Goal: Find specific page/section: Find specific page/section

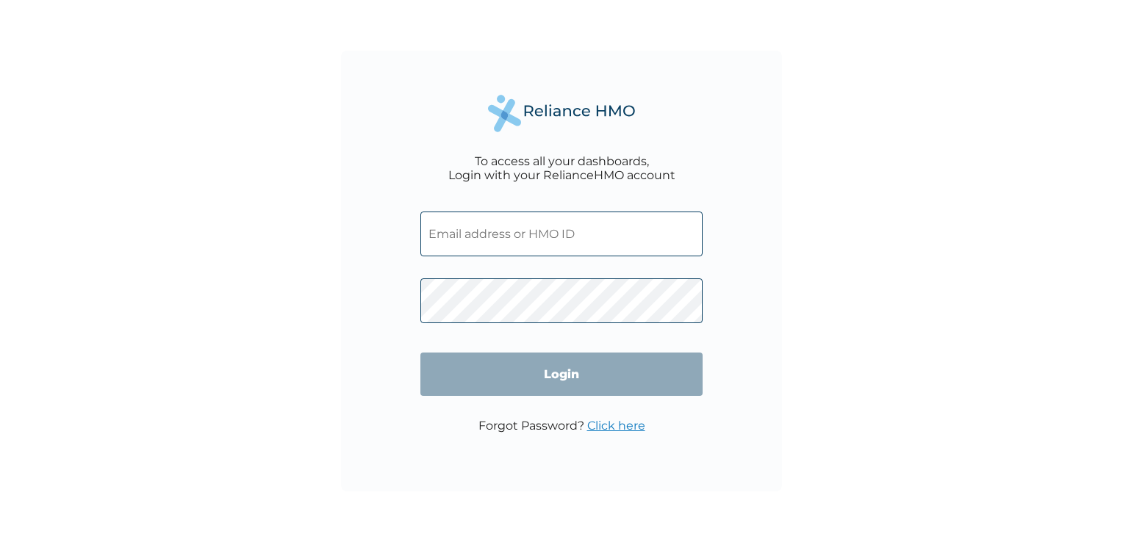
click at [512, 231] on input "text" at bounding box center [561, 234] width 282 height 45
type input "[EMAIL_ADDRESS][DOMAIN_NAME]"
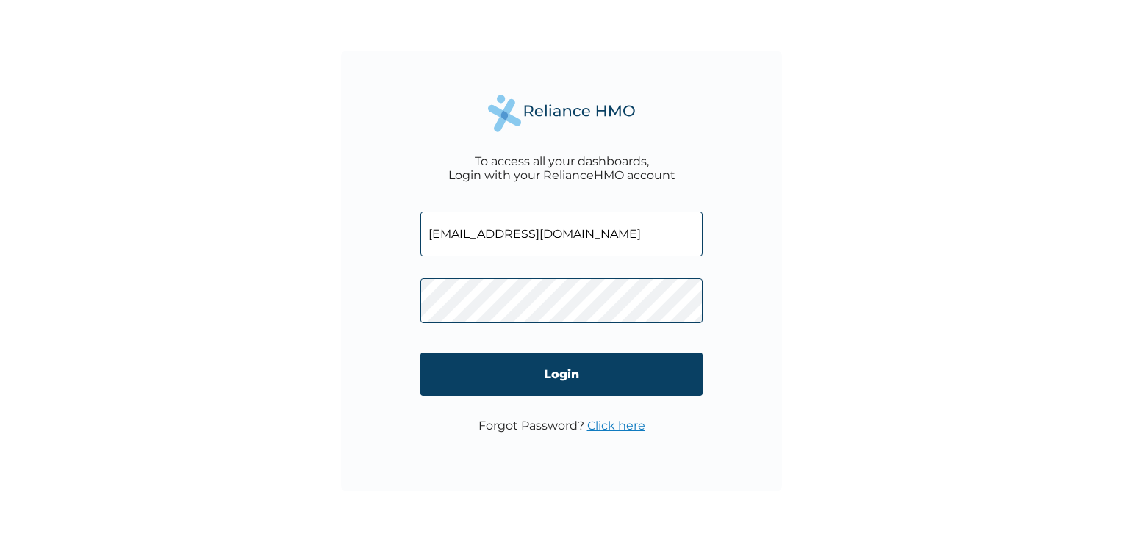
click input "Login" at bounding box center [561, 374] width 282 height 43
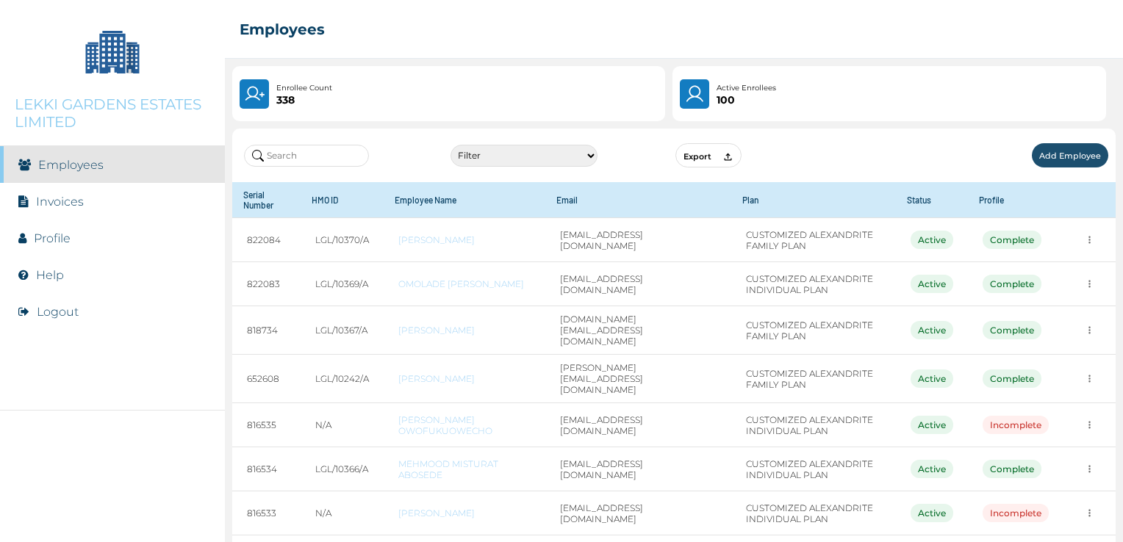
click at [282, 157] on input "text" at bounding box center [306, 156] width 125 height 22
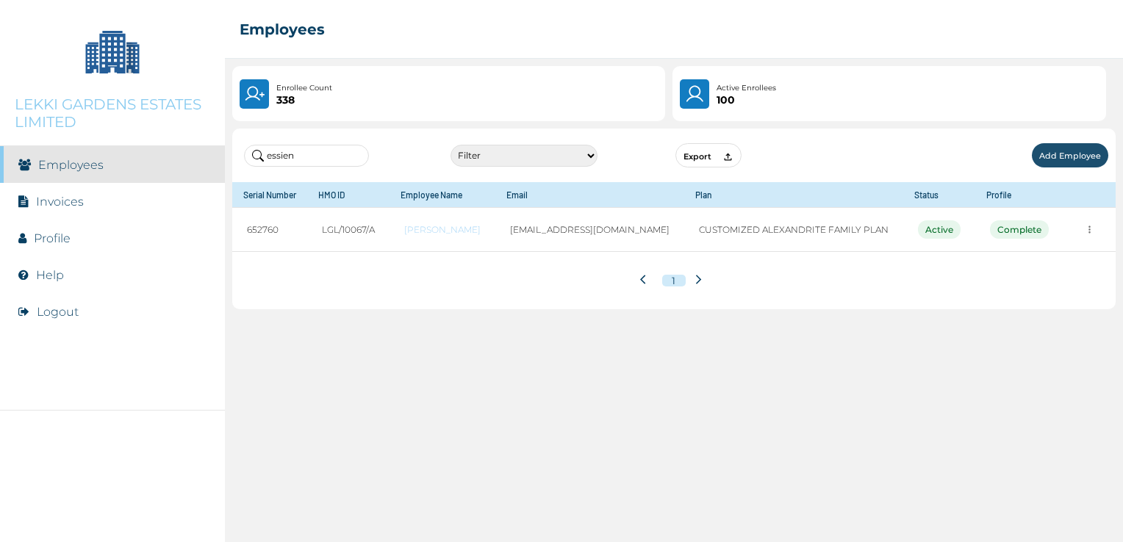
drag, startPoint x: 301, startPoint y: 155, endPoint x: 259, endPoint y: 160, distance: 41.5
click at [259, 160] on input "essien" at bounding box center [306, 156] width 125 height 22
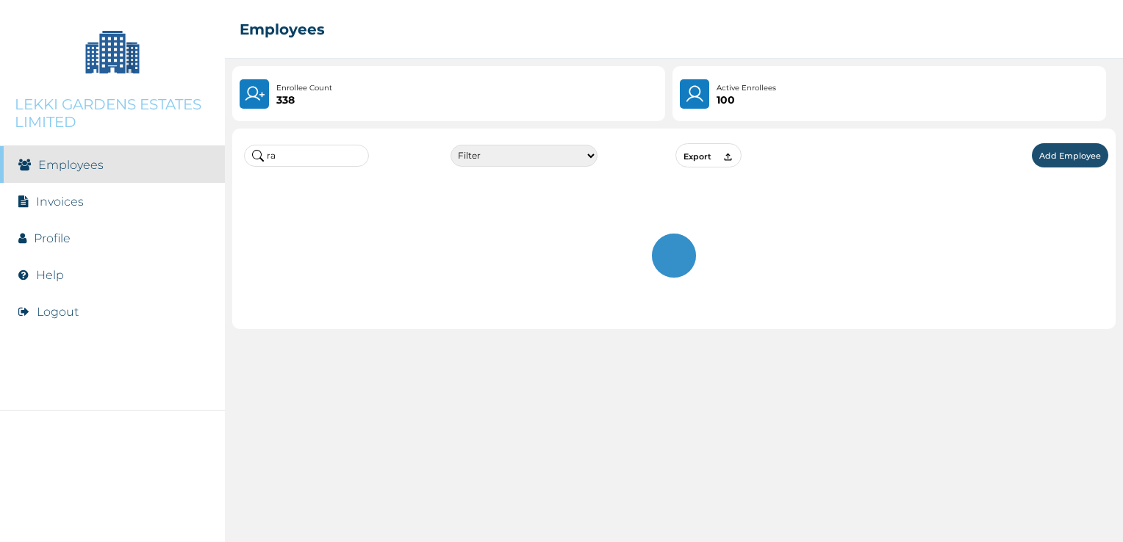
type input "r"
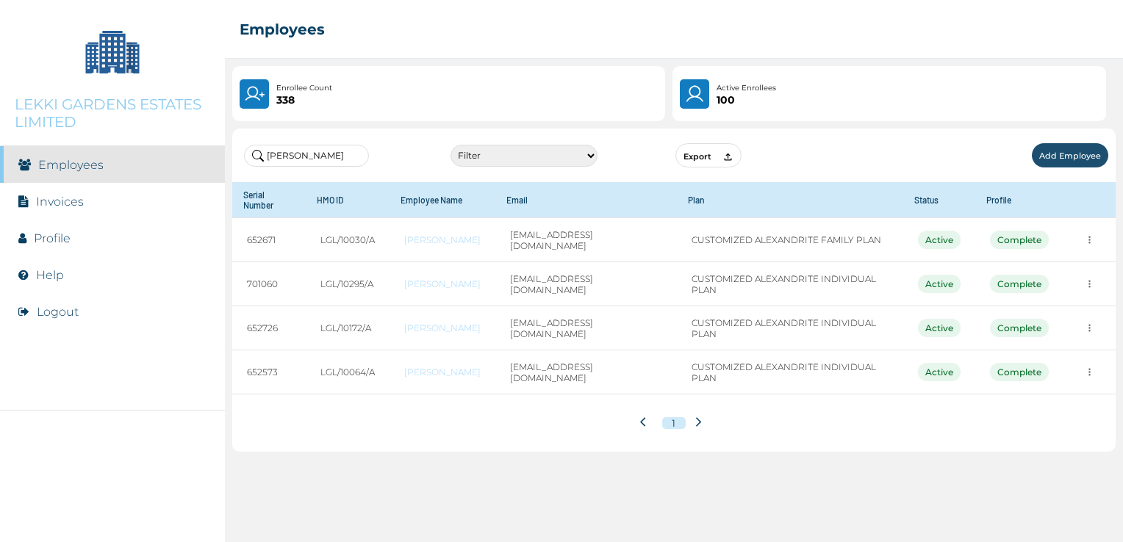
drag, startPoint x: 315, startPoint y: 154, endPoint x: 254, endPoint y: 157, distance: 61.1
click at [254, 157] on input "[PERSON_NAME]" at bounding box center [306, 156] width 125 height 22
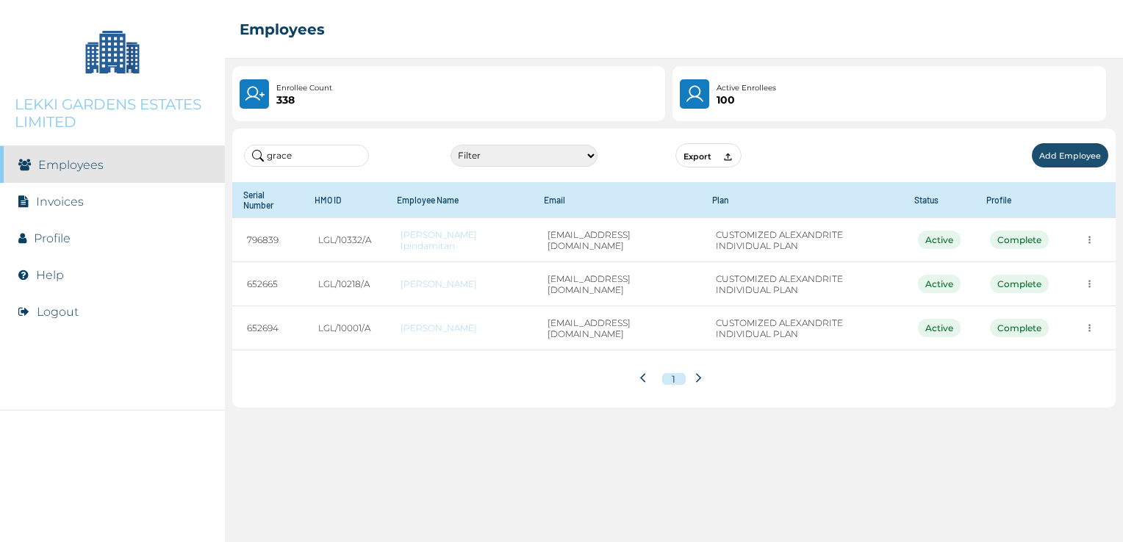
drag, startPoint x: 291, startPoint y: 158, endPoint x: 268, endPoint y: 160, distance: 22.9
click at [268, 160] on input "grace" at bounding box center [306, 156] width 125 height 22
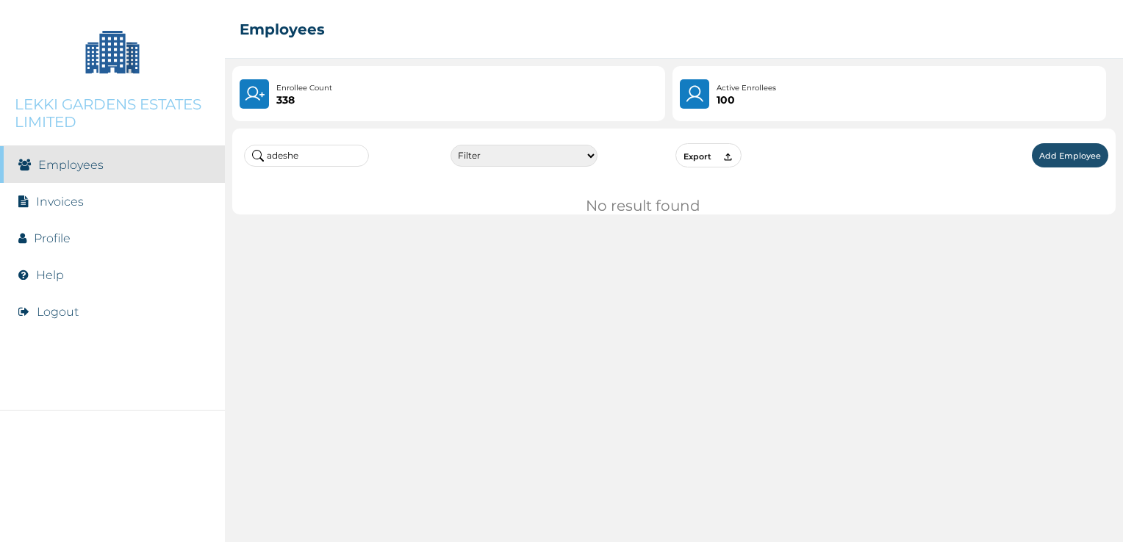
click at [282, 159] on input "adeshe" at bounding box center [306, 156] width 125 height 22
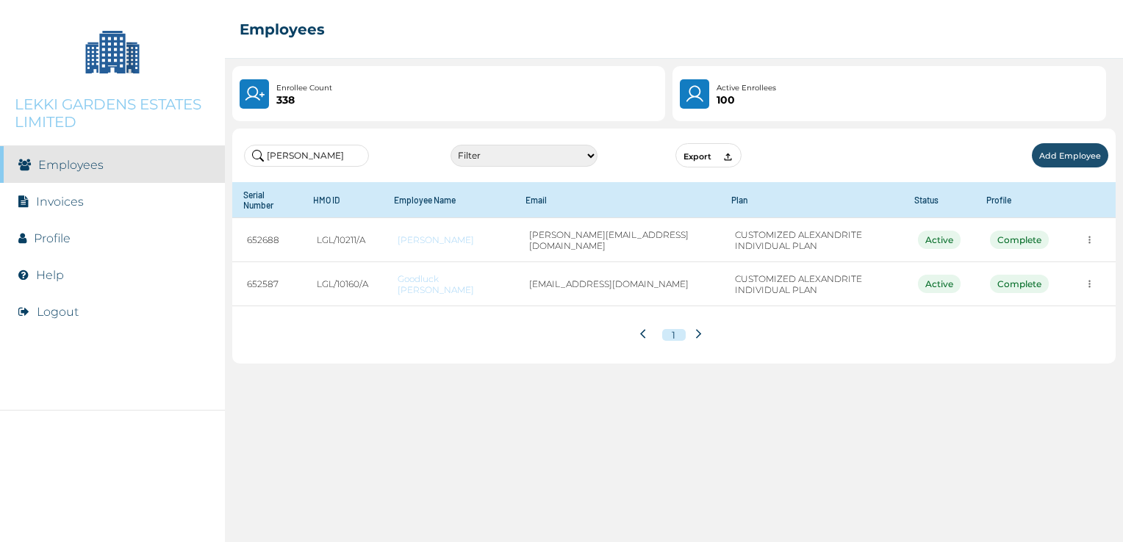
drag, startPoint x: 258, startPoint y: 150, endPoint x: 247, endPoint y: 148, distance: 11.1
click at [247, 148] on input "[PERSON_NAME]" at bounding box center [306, 156] width 125 height 22
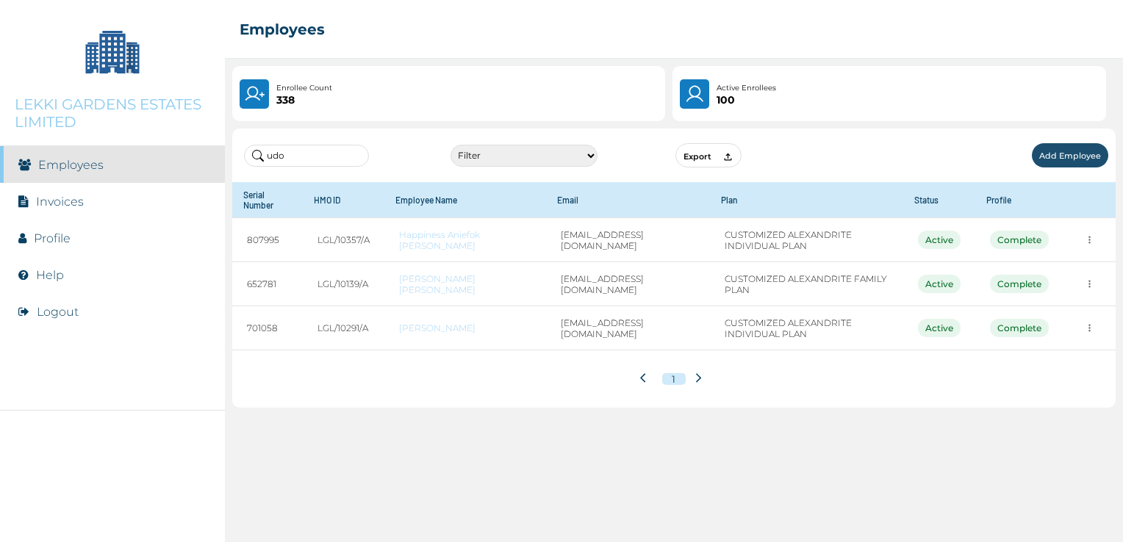
click at [268, 160] on input "udo" at bounding box center [306, 156] width 125 height 22
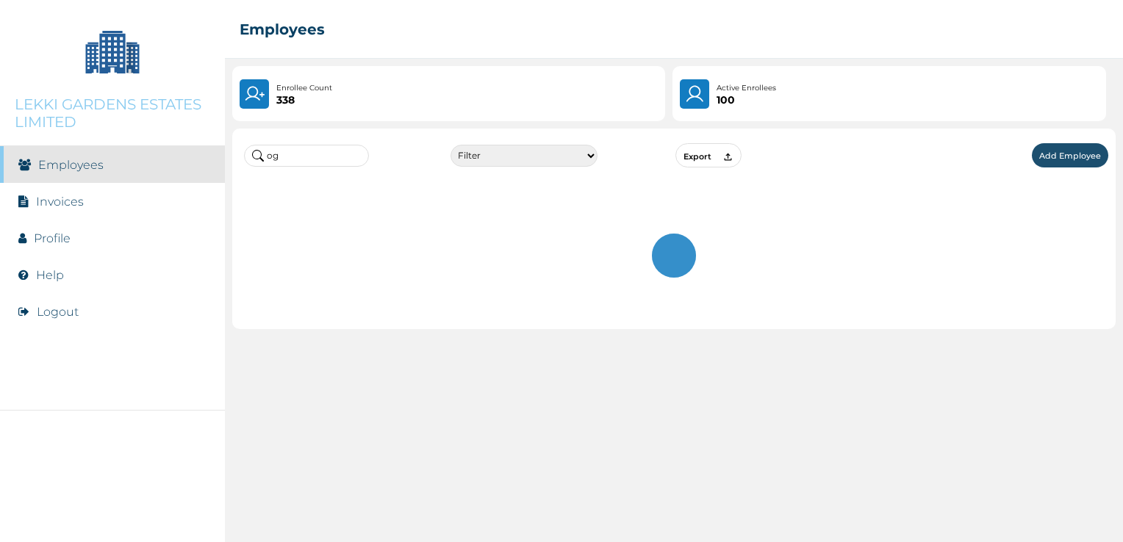
type input "o"
type input "a"
type input "e"
type input "s"
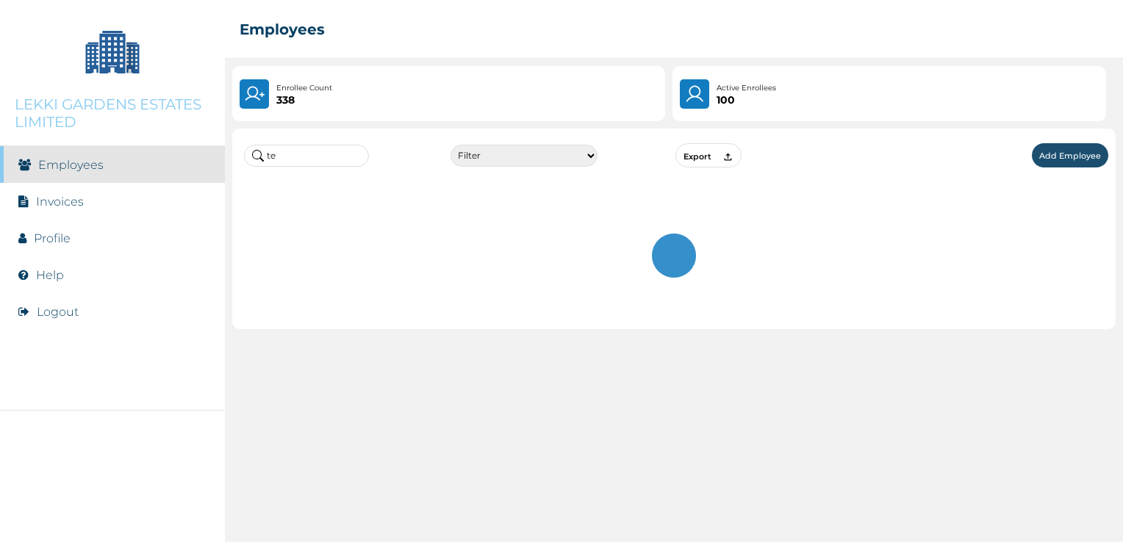
type input "t"
type input "s"
type input "m"
type input "i"
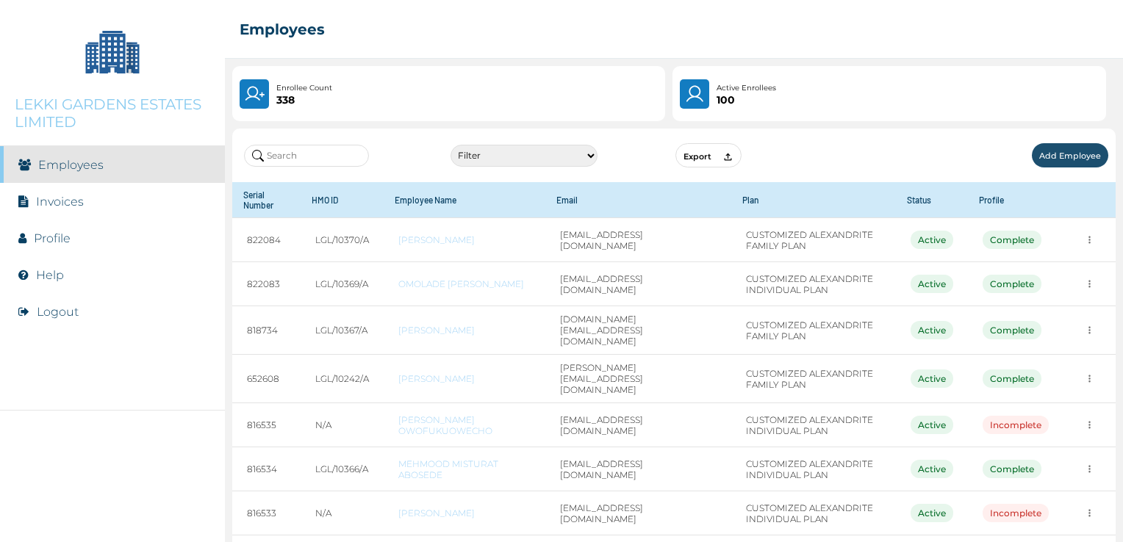
click at [288, 154] on input "text" at bounding box center [306, 156] width 125 height 22
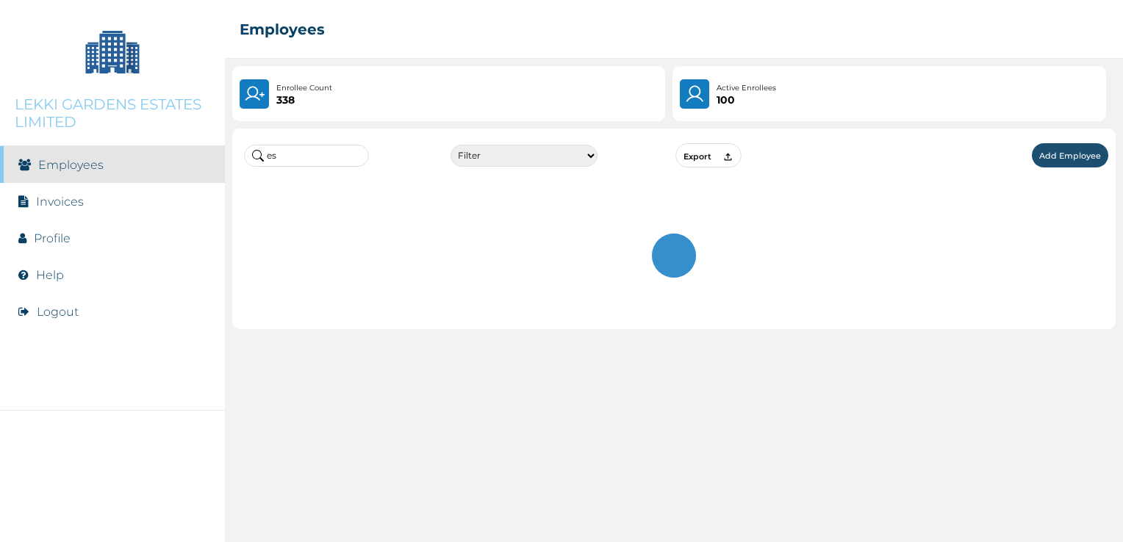
type input "e"
type input "g"
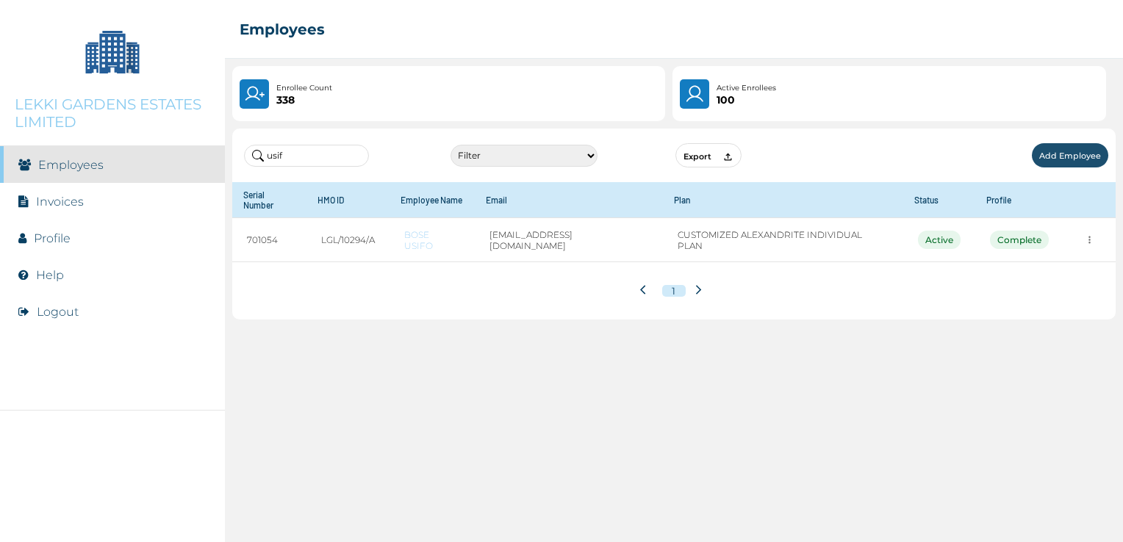
drag, startPoint x: 289, startPoint y: 155, endPoint x: 259, endPoint y: 157, distance: 30.2
click at [259, 157] on input "usif" at bounding box center [306, 156] width 125 height 22
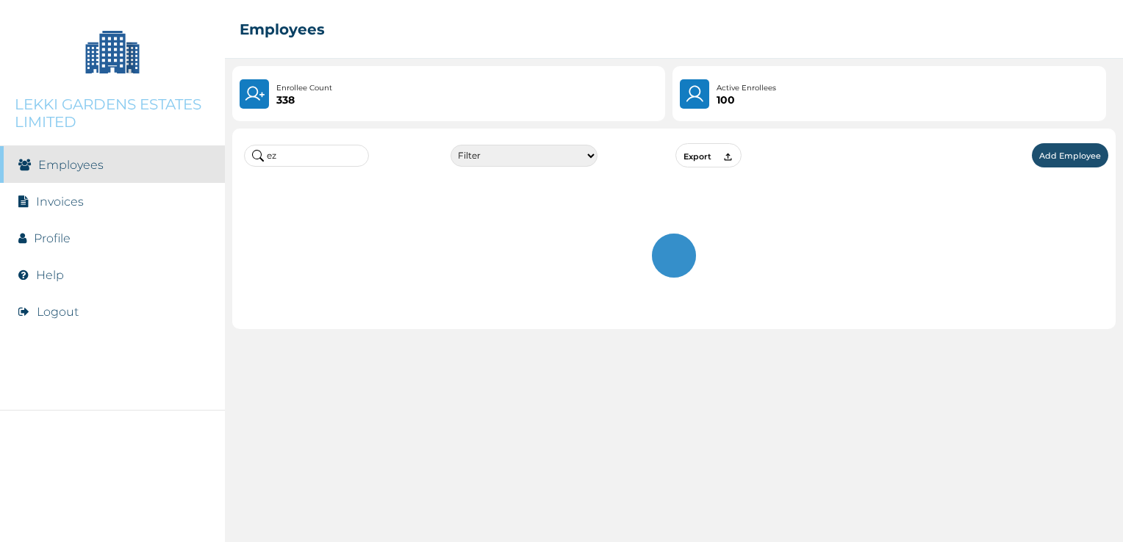
type input "e"
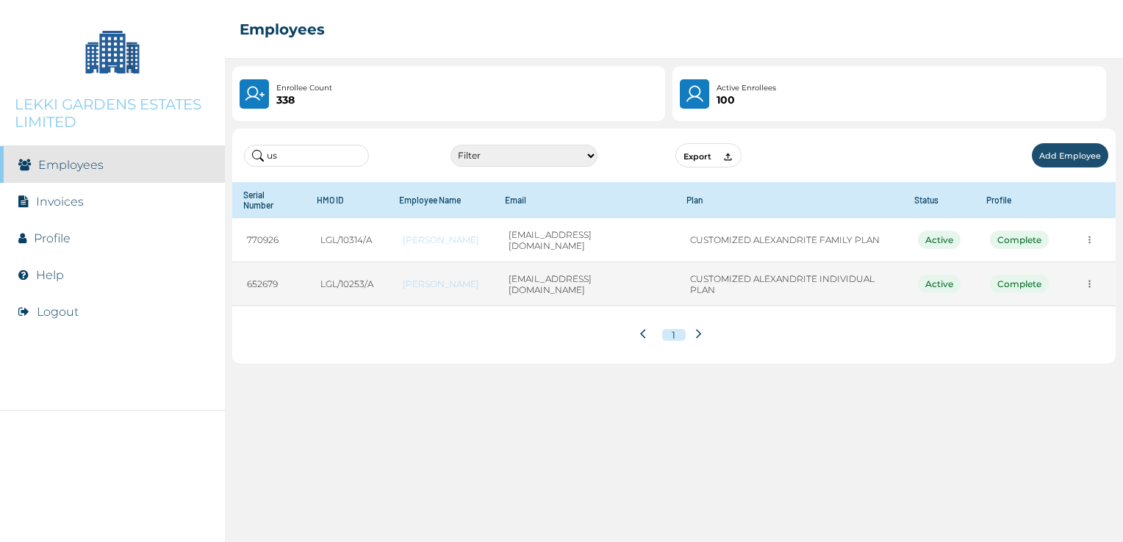
type input "u"
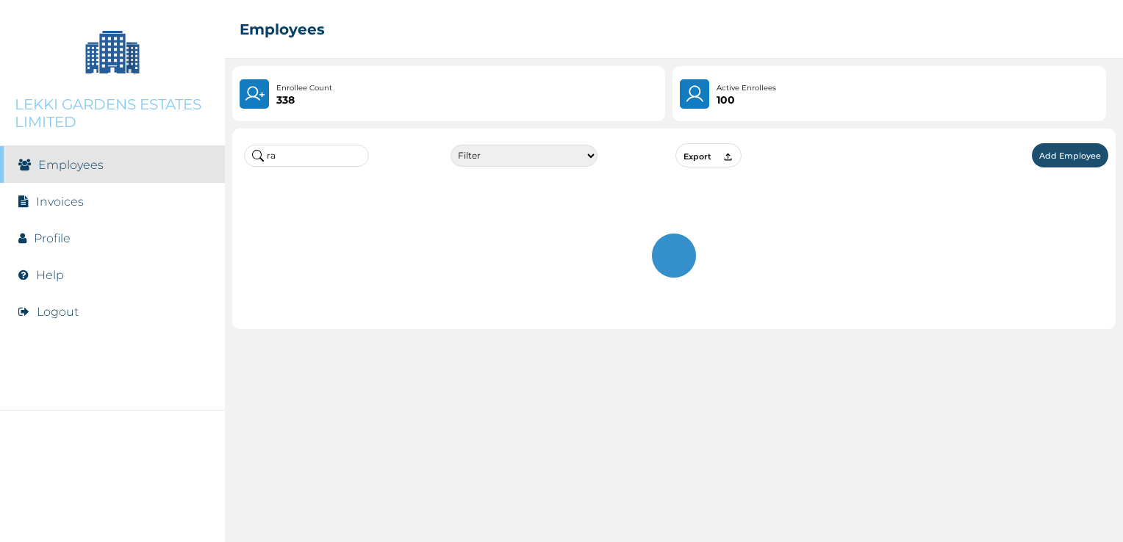
type input "r"
type input "j"
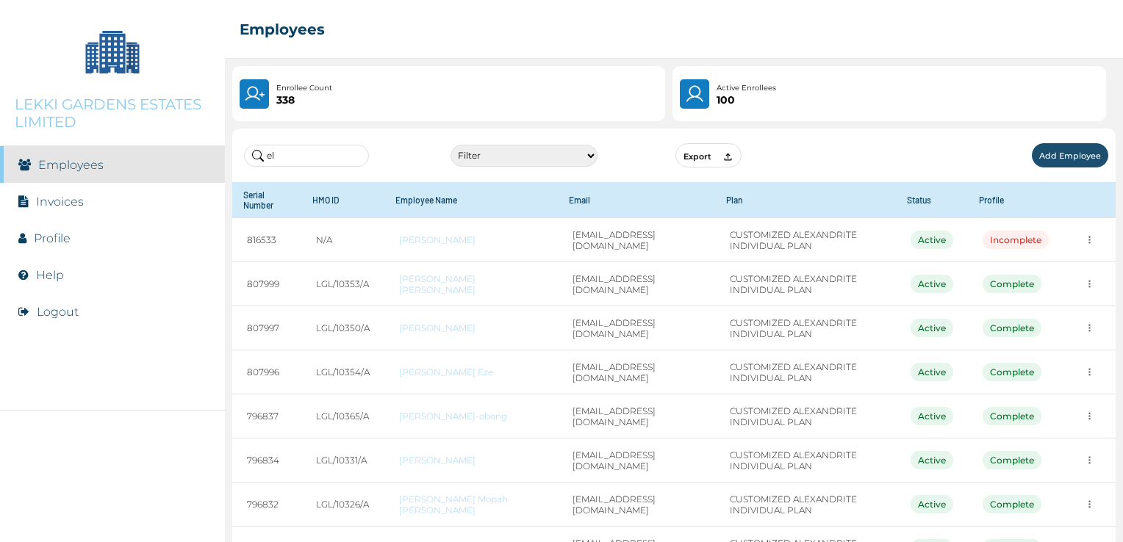
type input "e"
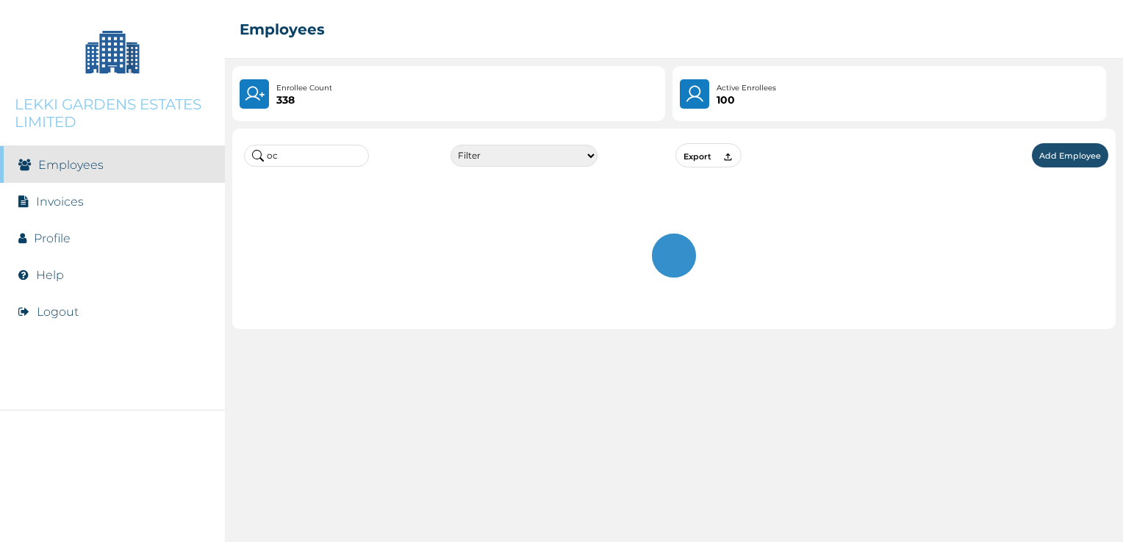
type input "o"
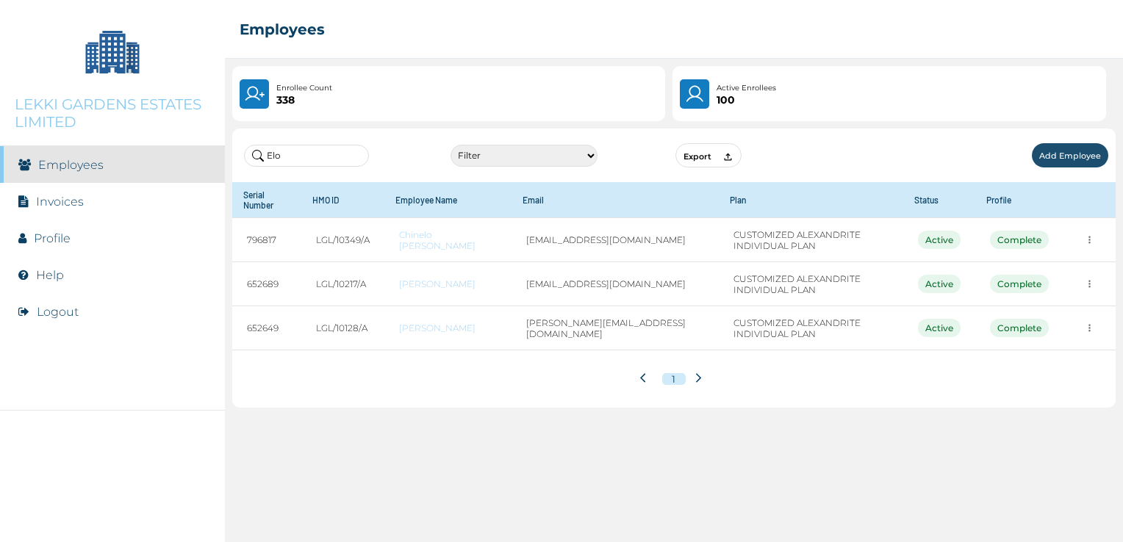
type input "Elo"
